Goal: Communication & Community: Answer question/provide support

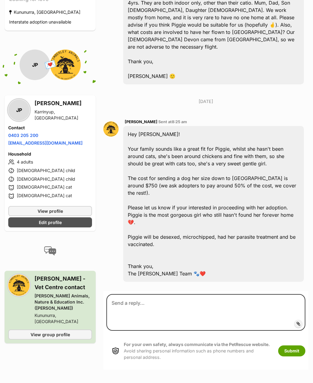
scroll to position [191, 0]
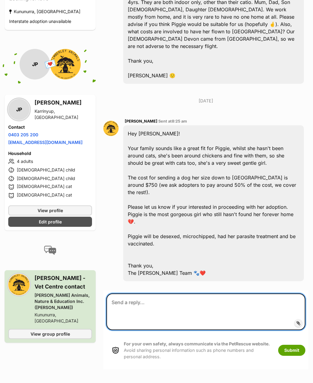
click at [142, 294] on textarea at bounding box center [205, 312] width 199 height 37
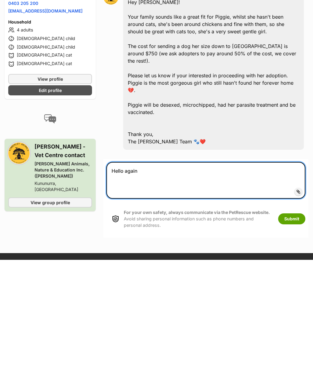
scroll to position [207, 0]
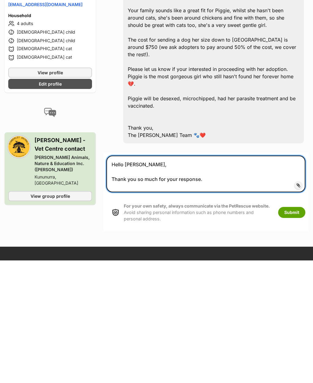
click at [179, 278] on textarea "Hello [PERSON_NAME], Thank you so much for your response." at bounding box center [205, 296] width 199 height 37
click at [233, 278] on textarea "Hello [PERSON_NAME], Thank you so much for your quick response." at bounding box center [205, 296] width 199 height 37
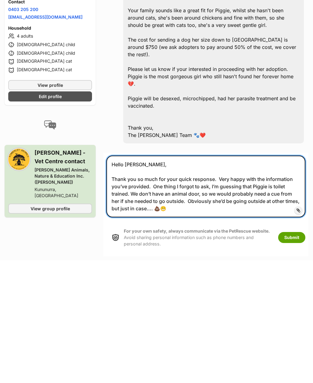
click at [249, 278] on textarea "Hello [PERSON_NAME], Thank you so much for your quick response. Very happy with…" at bounding box center [205, 309] width 199 height 62
click at [246, 278] on textarea "Hello [PERSON_NAME], Thank you so much for your quick response. Very happy with…" at bounding box center [205, 309] width 199 height 62
click at [268, 278] on textarea "Hello [PERSON_NAME], Thank you so much for your quick response. Very happy with…" at bounding box center [205, 309] width 199 height 62
click at [194, 278] on textarea "Hello [PERSON_NAME], Thank you so much for your quick response. Very happy with…" at bounding box center [205, 309] width 199 height 62
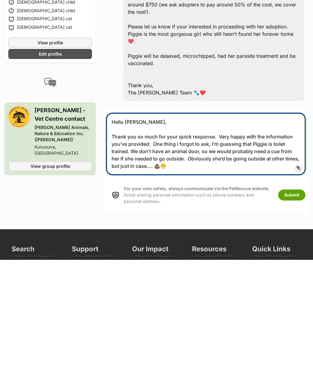
scroll to position [263, 0]
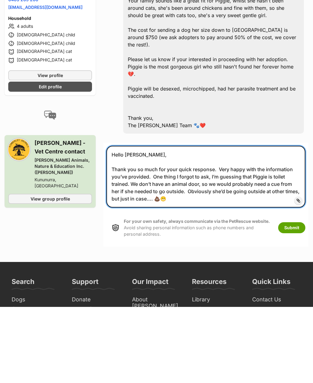
click at [153, 222] on textarea "Hello [PERSON_NAME], Thank you so much for your quick response. Very happy with…" at bounding box center [205, 253] width 199 height 62
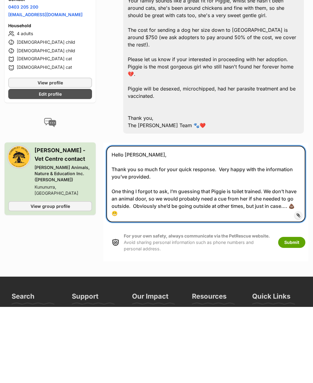
click at [161, 222] on textarea "Hello [PERSON_NAME], Thank you so much for your quick response. Very happy with…" at bounding box center [205, 260] width 199 height 76
click at [128, 222] on textarea "Hello [PERSON_NAME], Thank you so much for your quick response. Very happy with…" at bounding box center [205, 260] width 199 height 76
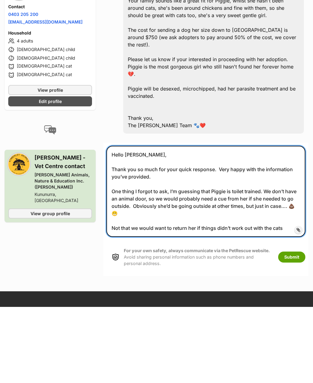
click at [188, 222] on textarea "Hello [PERSON_NAME], Thank you so much for your quick response. Very happy with…" at bounding box center [205, 267] width 199 height 91
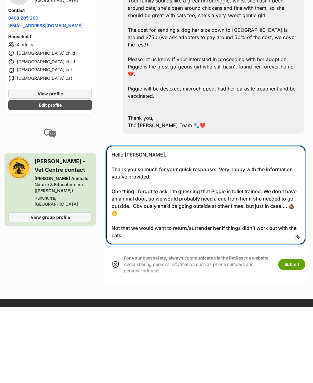
click at [132, 222] on textarea "Hello [PERSON_NAME], Thank you so much for your quick response. Very happy with…" at bounding box center [205, 271] width 199 height 98
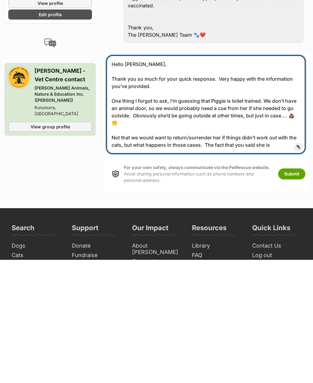
scroll to position [319, 0]
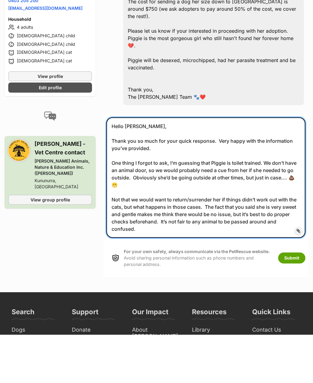
click at [198, 178] on textarea "Hello [PERSON_NAME], Thank you so much for your quick response. Very happy with…" at bounding box center [205, 226] width 199 height 120
click at [204, 180] on textarea "Hello [PERSON_NAME], Thank you so much for your quick response. Very happy with…" at bounding box center [205, 226] width 199 height 120
click at [209, 177] on textarea "Hello [PERSON_NAME], Thank you so much for your quick response. Very happy with…" at bounding box center [205, 226] width 199 height 120
click at [155, 203] on textarea "Hello [PERSON_NAME], Thank you so much for your quick response. Very happy with…" at bounding box center [205, 226] width 199 height 120
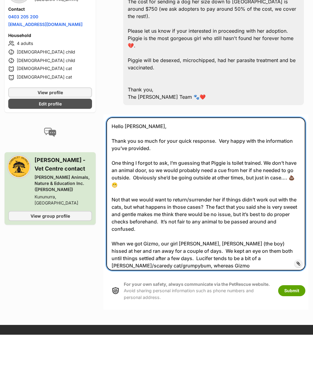
click at [266, 230] on textarea "Hello [PERSON_NAME], Thank you so much for your quick response. Very happy with…" at bounding box center [205, 242] width 199 height 153
click at [159, 235] on textarea "Hello [PERSON_NAME], Thank you so much for your quick response. Very happy with…" at bounding box center [205, 242] width 199 height 153
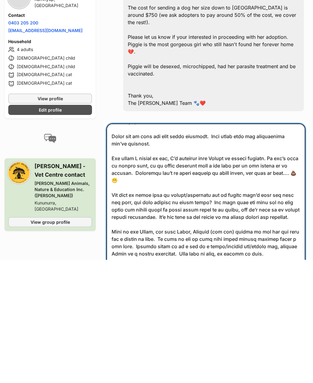
scroll to position [10, 0]
click at [167, 247] on textarea at bounding box center [205, 323] width 199 height 153
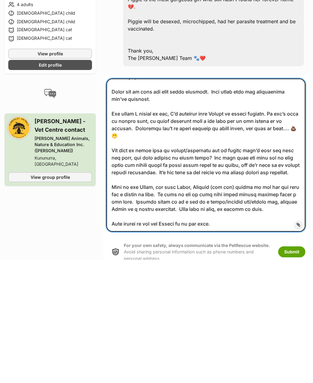
scroll to position [287, 0]
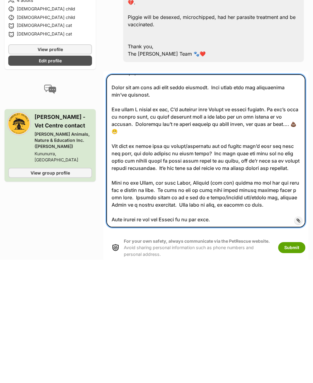
click at [220, 200] on textarea at bounding box center [205, 274] width 199 height 153
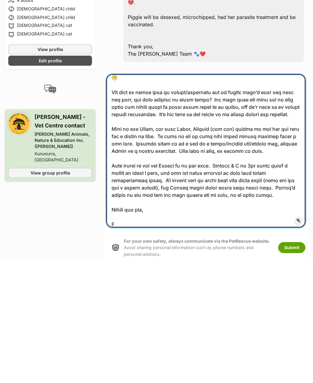
scroll to position [64, 0]
type textarea "Lorem Ips, Dolor sit am cons adi elit seddo eiusmodt. Inci utlab etdo mag aliqu…"
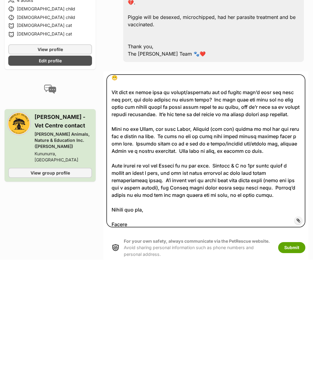
click at [299, 365] on button "Submit" at bounding box center [291, 370] width 27 height 11
